Goal: Task Accomplishment & Management: Use online tool/utility

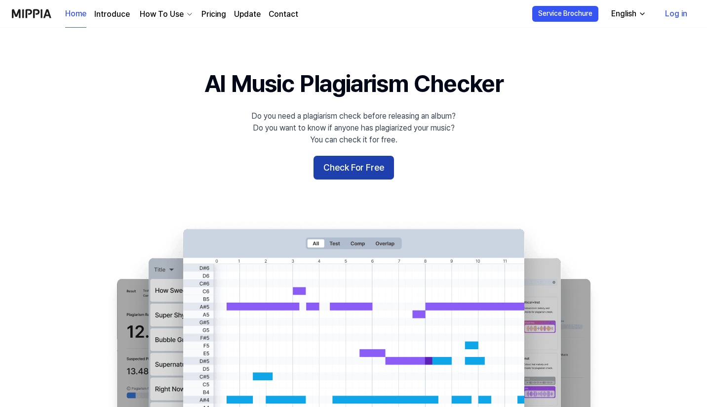
click at [349, 168] on button "Check For Free" at bounding box center [354, 168] width 81 height 24
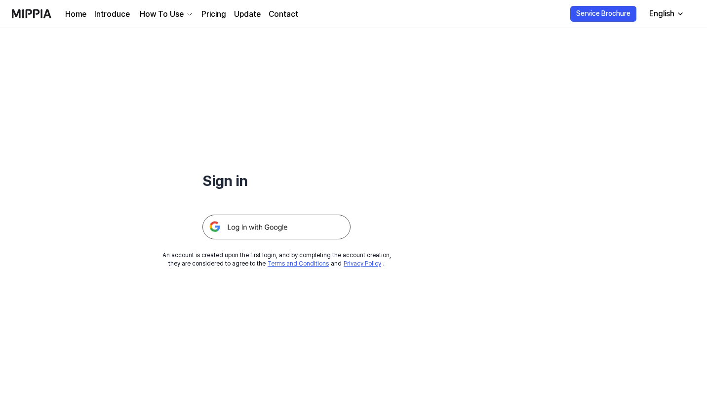
click at [82, 11] on link "Home" at bounding box center [75, 14] width 21 height 12
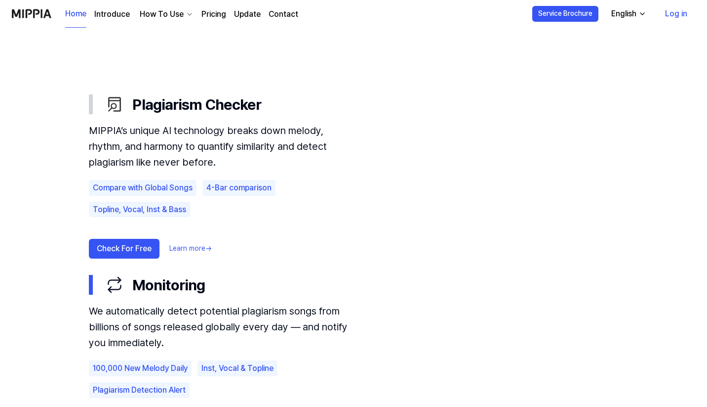
scroll to position [531, 0]
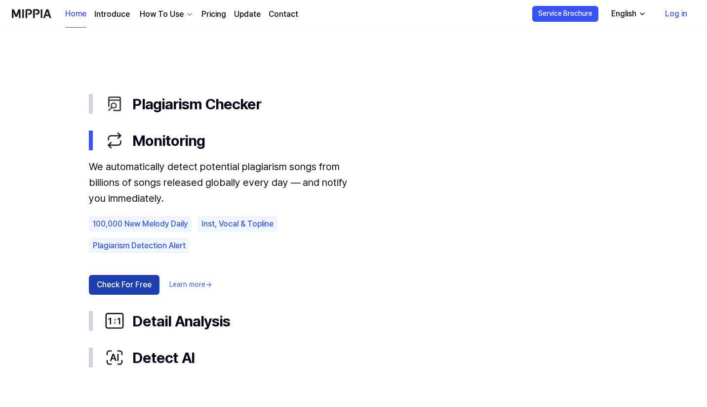
click at [108, 281] on button "Check For Free" at bounding box center [124, 285] width 71 height 20
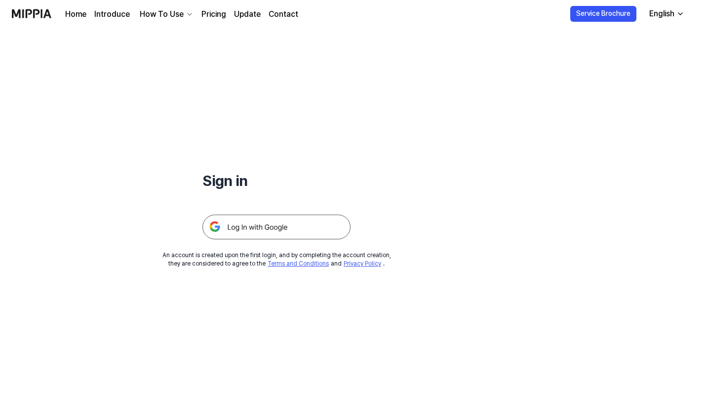
click at [279, 226] on img at bounding box center [277, 226] width 148 height 25
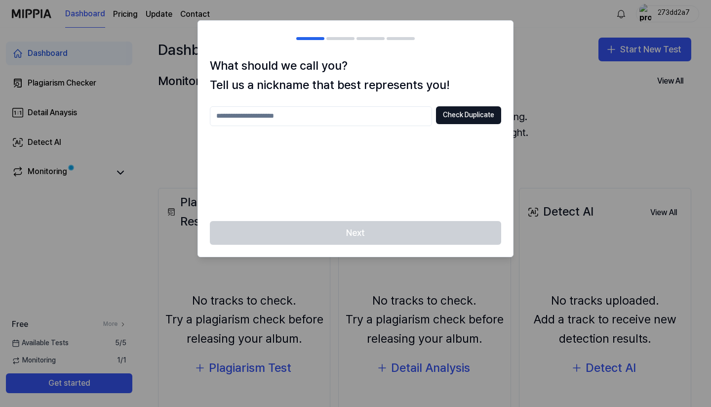
click at [299, 119] on input "text" at bounding box center [321, 116] width 222 height 20
type input "*"
type input "**********"
click at [469, 113] on button "Check Duplicate" at bounding box center [468, 115] width 65 height 18
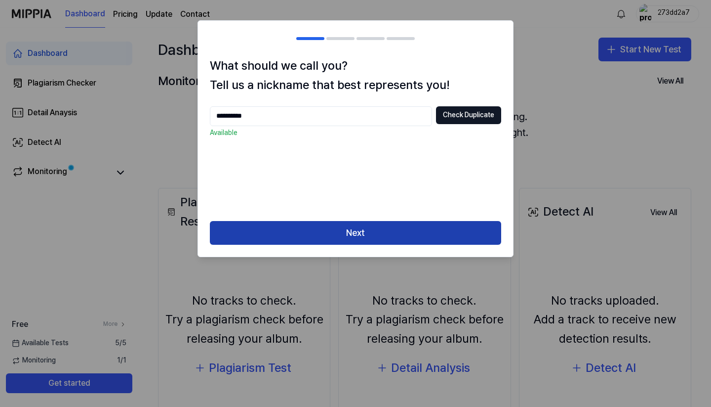
click at [366, 232] on button "Next" at bounding box center [355, 233] width 291 height 24
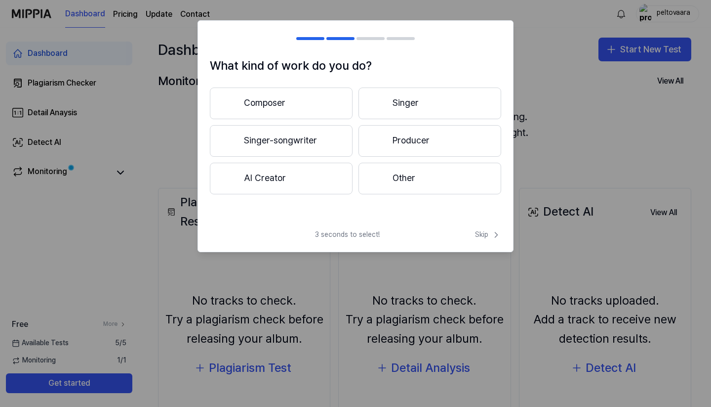
click at [282, 102] on button "Composer" at bounding box center [281, 103] width 143 height 32
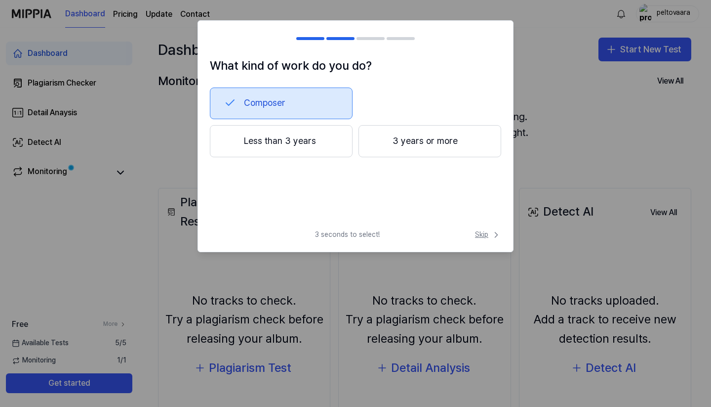
click at [484, 232] on span "Skip" at bounding box center [488, 235] width 26 height 10
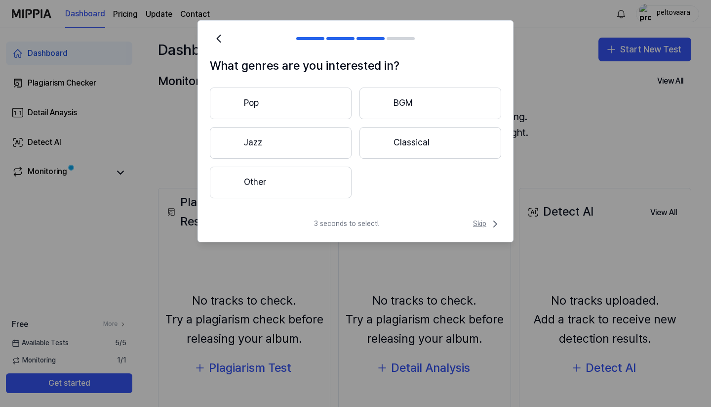
click at [483, 223] on span "Skip" at bounding box center [487, 224] width 28 height 12
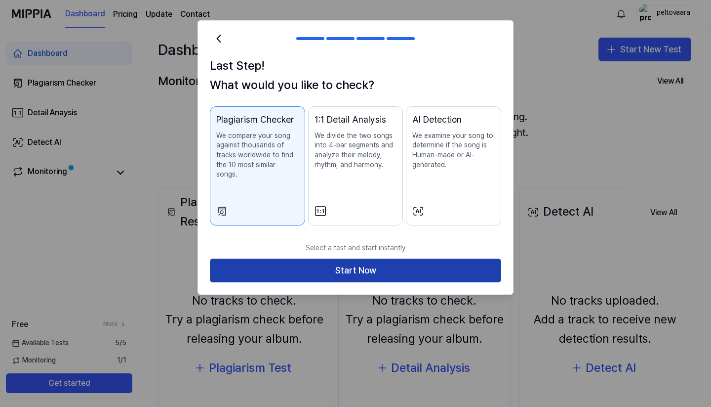
click at [343, 261] on button "Start Now" at bounding box center [355, 270] width 291 height 24
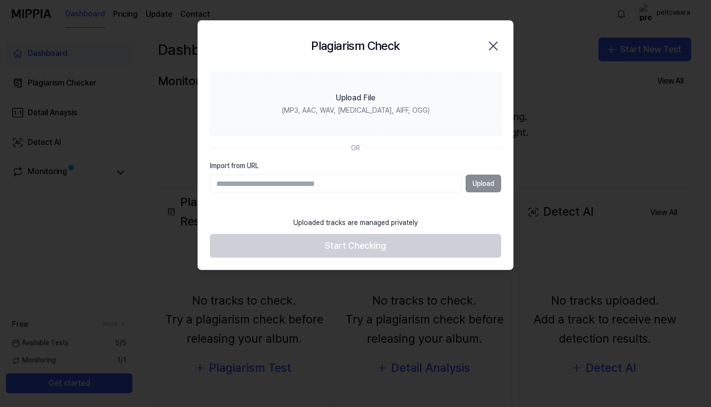
click at [490, 183] on div "Upload" at bounding box center [355, 183] width 291 height 18
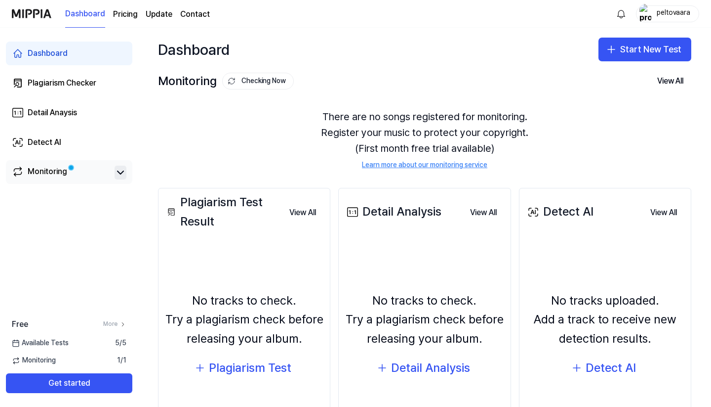
click at [123, 173] on icon at bounding box center [121, 172] width 12 height 12
click at [123, 173] on icon at bounding box center [121, 172] width 6 height 3
click at [120, 172] on icon at bounding box center [121, 172] width 12 height 12
click at [120, 174] on icon at bounding box center [121, 172] width 12 height 12
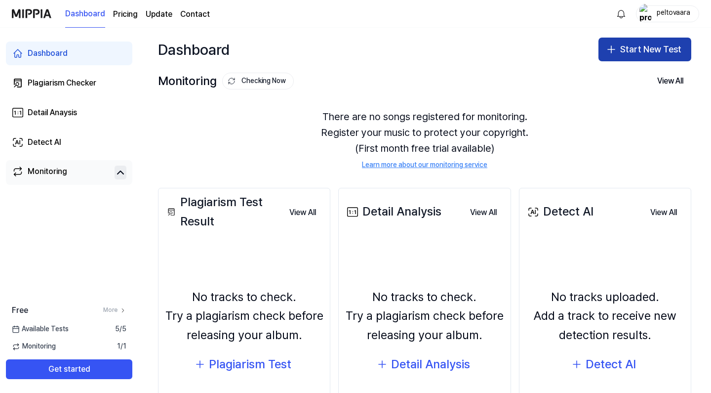
click at [640, 49] on button "Start New Test" at bounding box center [645, 50] width 93 height 24
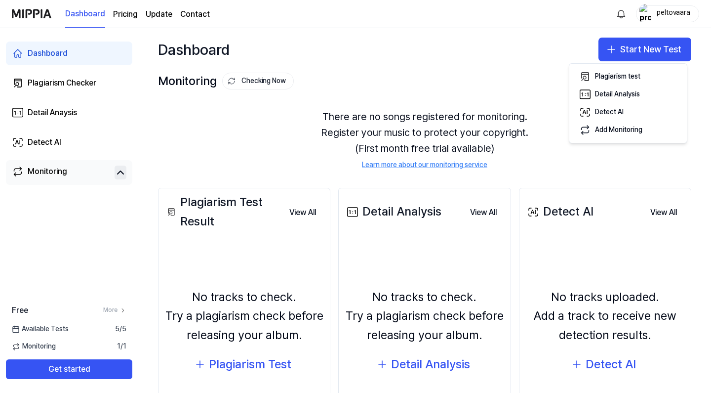
click at [423, 244] on div "No tracks to check. Try a plagiarism check before releasing your album. Detail …" at bounding box center [425, 332] width 160 height 181
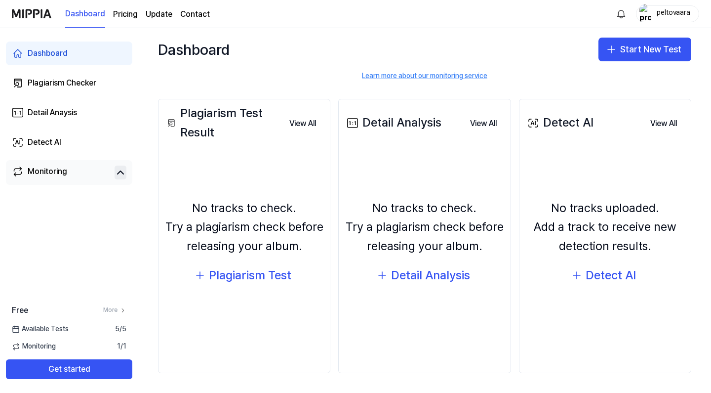
scroll to position [89, 0]
click at [421, 278] on div "Detail Analysis" at bounding box center [430, 275] width 79 height 19
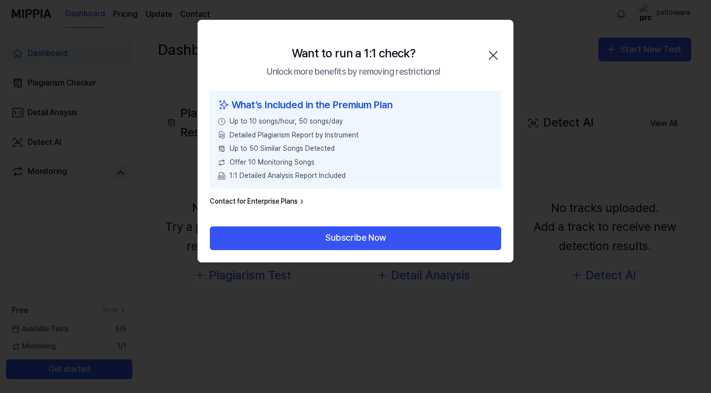
click at [497, 53] on icon "button" at bounding box center [494, 55] width 16 height 16
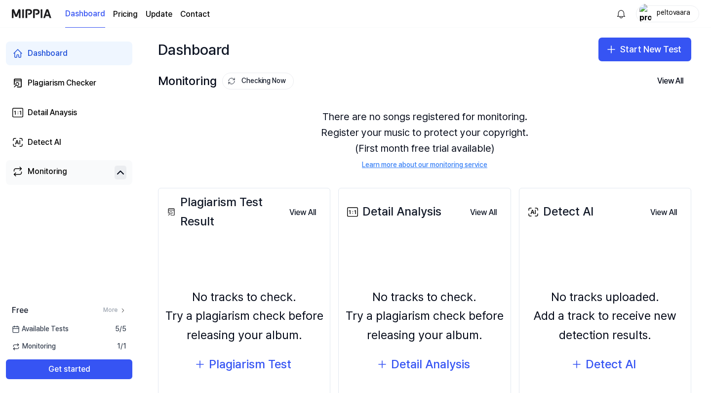
scroll to position [0, 0]
click at [52, 369] on button "Get started" at bounding box center [69, 369] width 126 height 20
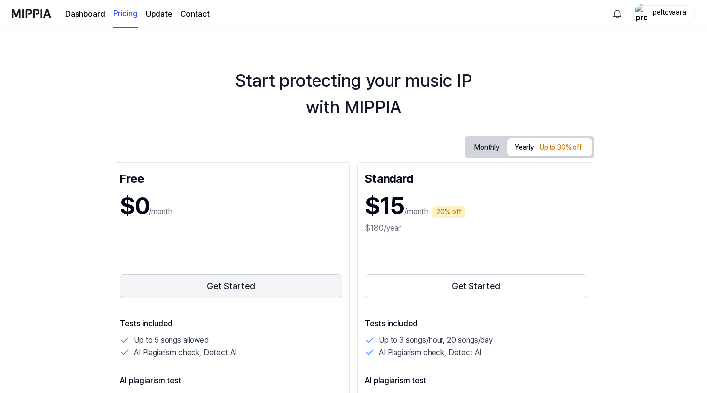
click at [201, 285] on button "Get Started" at bounding box center [231, 286] width 222 height 24
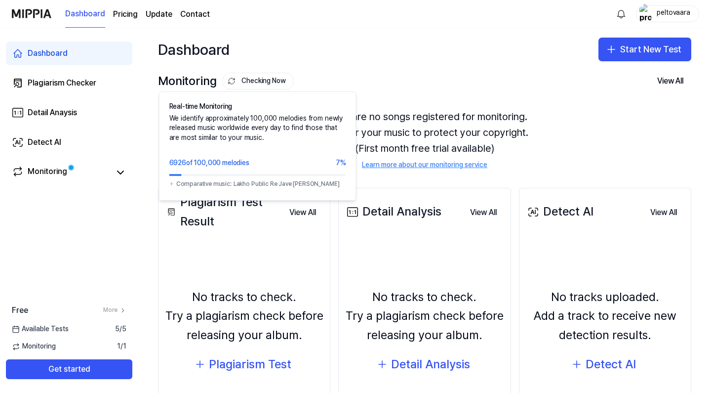
click at [251, 84] on button "Checking Now" at bounding box center [258, 81] width 72 height 17
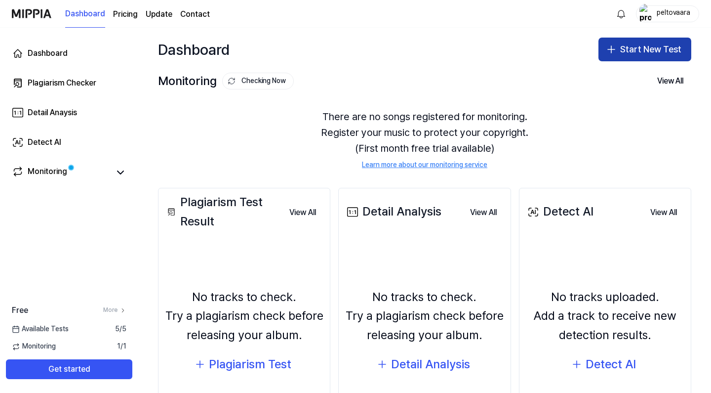
click at [667, 52] on button "Start New Test" at bounding box center [645, 50] width 93 height 24
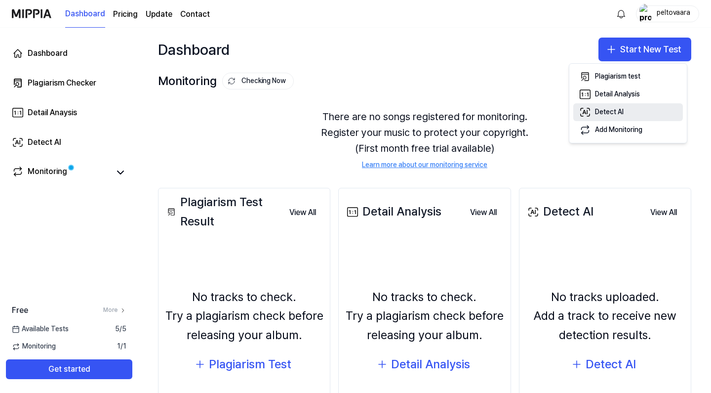
click at [607, 111] on div "Detect AI" at bounding box center [609, 112] width 29 height 10
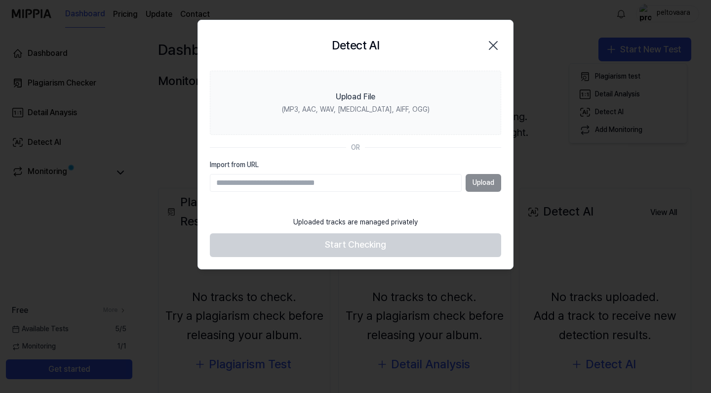
click at [488, 182] on div "Upload" at bounding box center [355, 183] width 291 height 18
click at [483, 183] on div "Upload" at bounding box center [355, 183] width 291 height 18
type input "**********"
click at [482, 180] on button "Upload" at bounding box center [484, 183] width 36 height 18
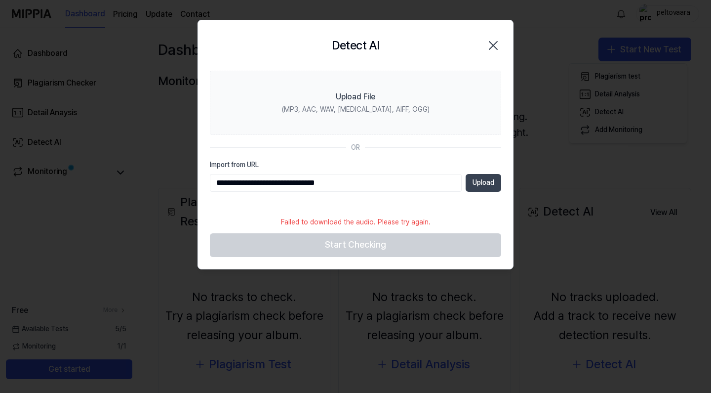
type input "**********"
click at [491, 183] on button "Upload" at bounding box center [484, 183] width 36 height 18
click at [496, 42] on icon "button" at bounding box center [494, 45] width 8 height 8
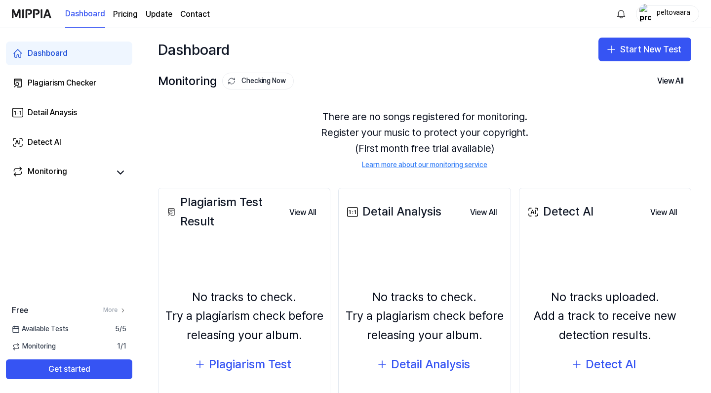
click at [61, 56] on div "Dashboard" at bounding box center [48, 53] width 40 height 12
click at [70, 83] on div "Plagiarism Checker" at bounding box center [62, 83] width 69 height 12
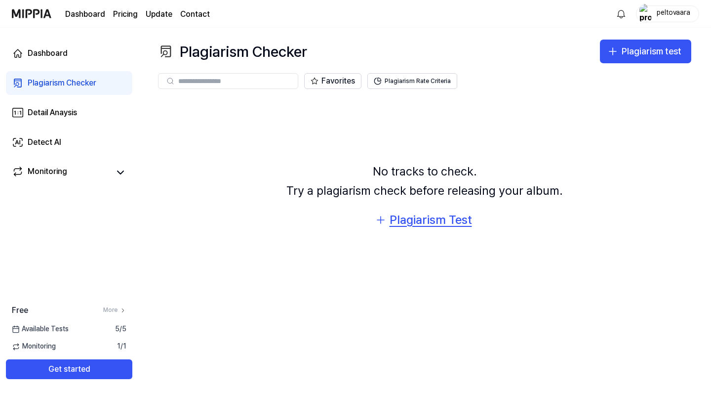
click at [431, 221] on div "Plagiarism Test" at bounding box center [431, 219] width 82 height 19
click at [440, 221] on div "Plagiarism Test" at bounding box center [431, 219] width 82 height 19
click at [424, 220] on div "Plagiarism Test" at bounding box center [431, 219] width 82 height 19
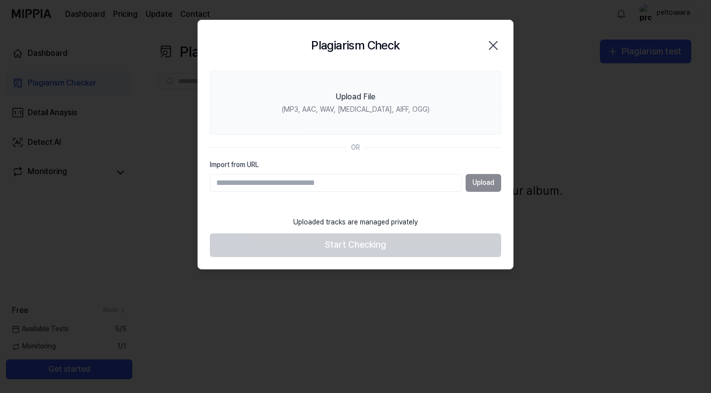
click at [490, 183] on div "Upload" at bounding box center [355, 183] width 291 height 18
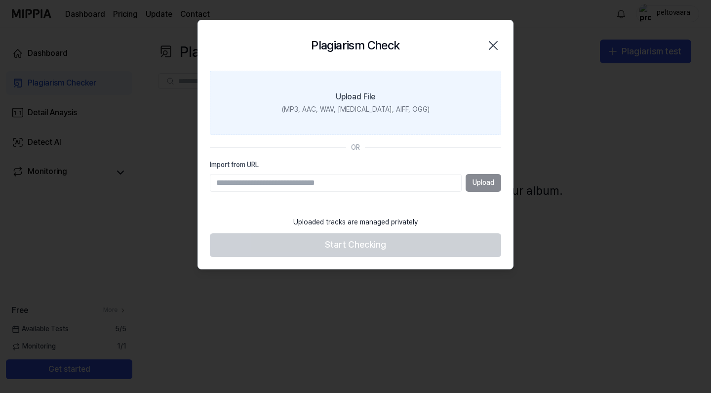
click at [317, 108] on div "(MP3, AAC, WAV, [MEDICAL_DATA], AIFF, OGG)" at bounding box center [356, 110] width 148 height 10
click at [0, 0] on input "Upload File (MP3, AAC, WAV, [MEDICAL_DATA], AIFF, OGG)" at bounding box center [0, 0] width 0 height 0
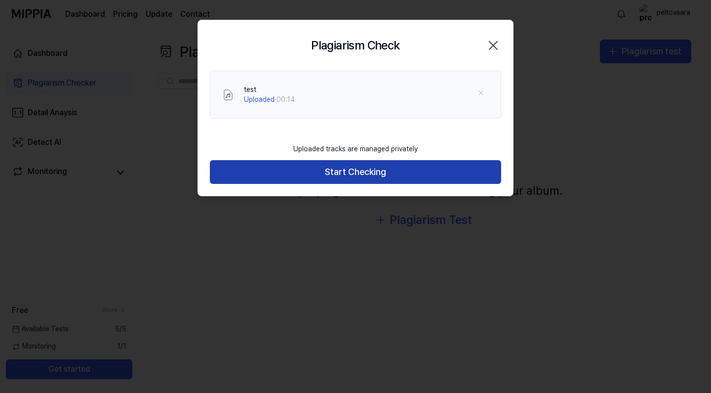
click at [366, 175] on button "Start Checking" at bounding box center [355, 172] width 291 height 24
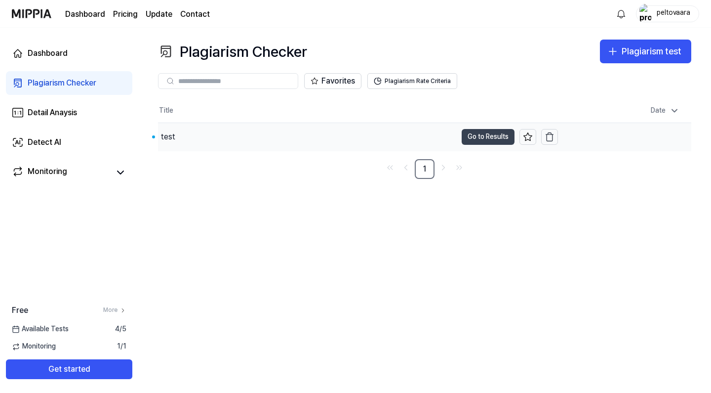
click at [496, 135] on button "Go to Results" at bounding box center [488, 137] width 53 height 16
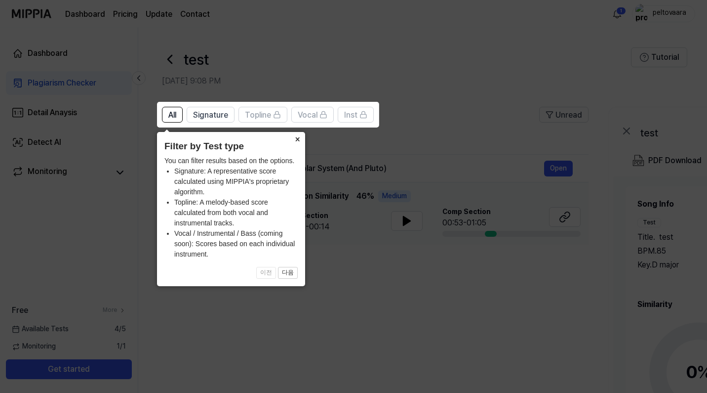
click at [299, 138] on button "×" at bounding box center [297, 139] width 16 height 14
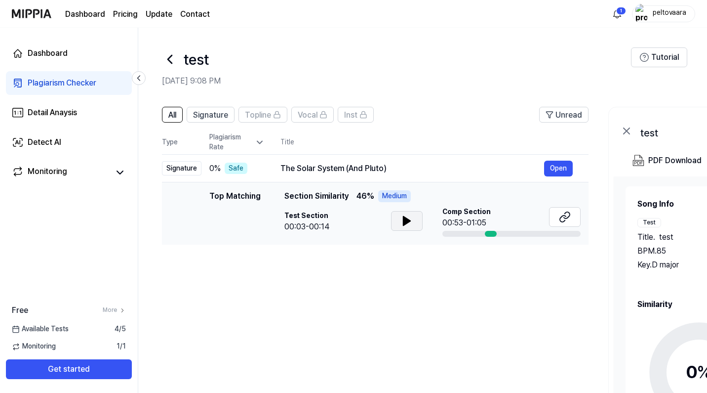
click at [404, 221] on icon at bounding box center [407, 220] width 7 height 9
click at [567, 218] on icon at bounding box center [567, 215] width 6 height 6
click at [560, 168] on button "Open" at bounding box center [558, 169] width 29 height 16
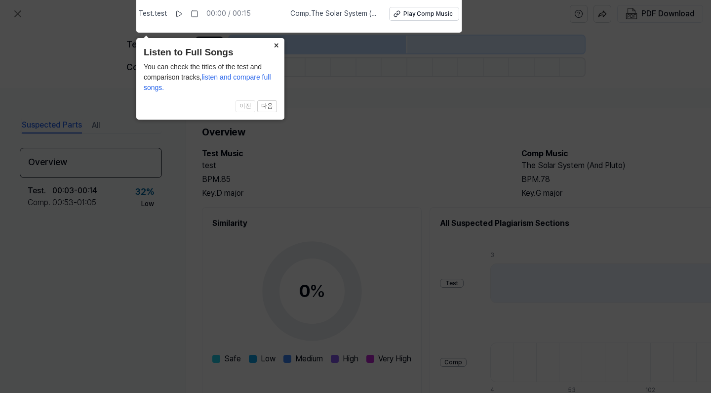
click at [277, 43] on button "×" at bounding box center [277, 45] width 16 height 14
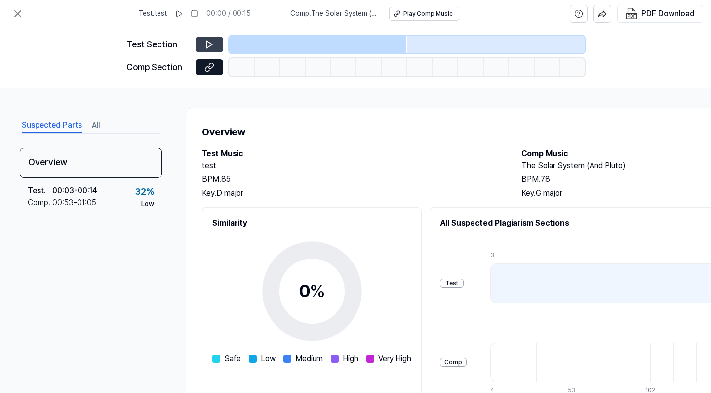
click at [208, 44] on icon at bounding box center [210, 45] width 10 height 10
click at [212, 45] on icon at bounding box center [209, 44] width 6 height 7
click at [213, 70] on icon at bounding box center [210, 67] width 10 height 10
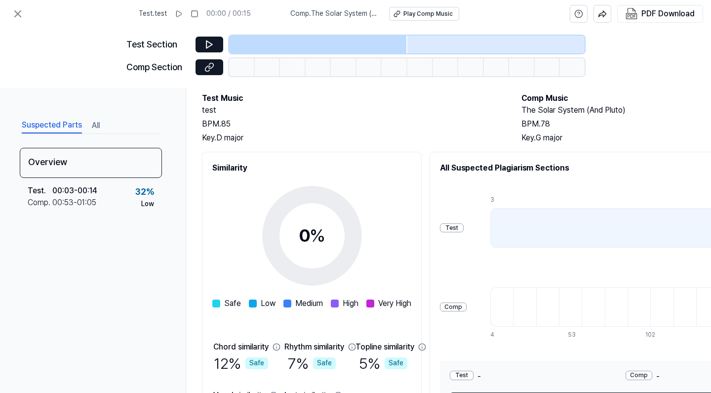
scroll to position [59, 0]
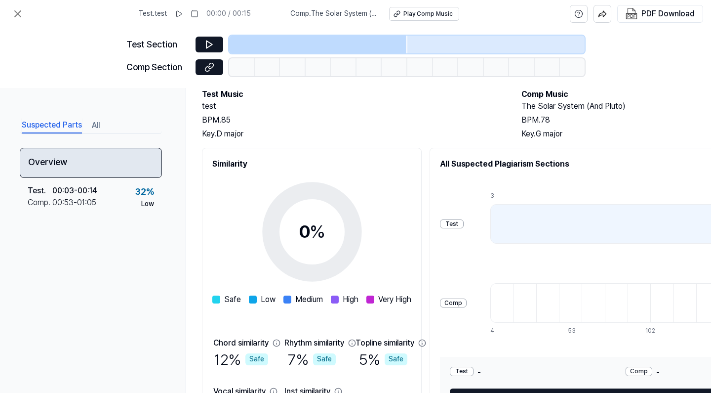
click at [78, 165] on div "Overview" at bounding box center [91, 163] width 142 height 30
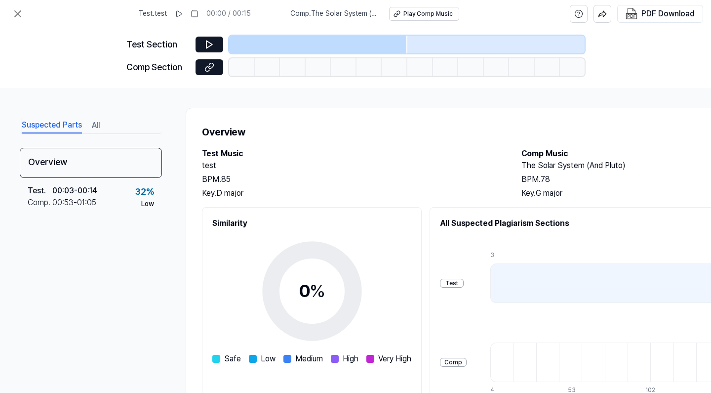
scroll to position [0, 0]
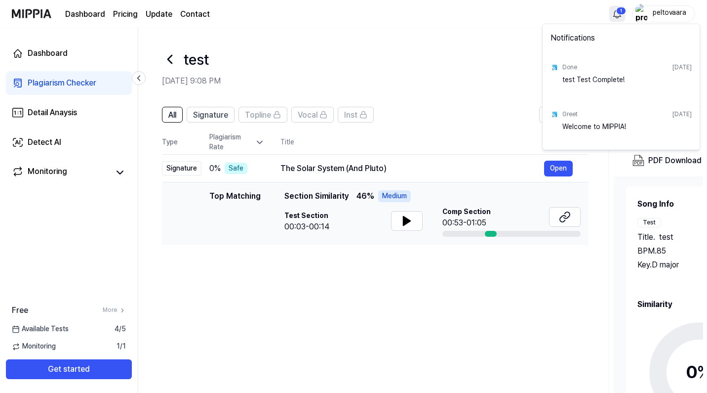
click at [619, 13] on html "Dashboard Pricing Update Contact 1 peltovaara Dashboard Plagiarism Checker Deta…" at bounding box center [353, 196] width 707 height 393
